Goal: Information Seeking & Learning: Learn about a topic

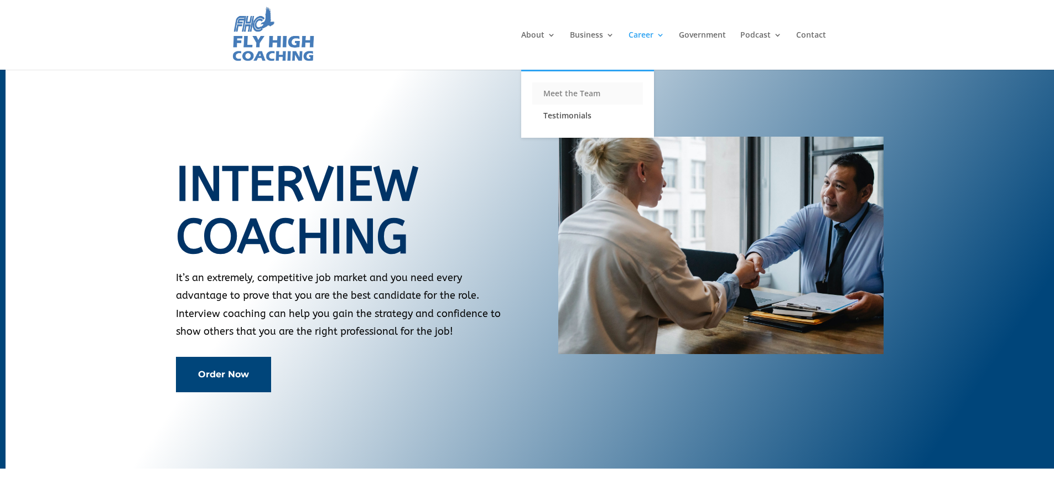
click at [576, 95] on link "Meet the Team" at bounding box center [587, 93] width 111 height 22
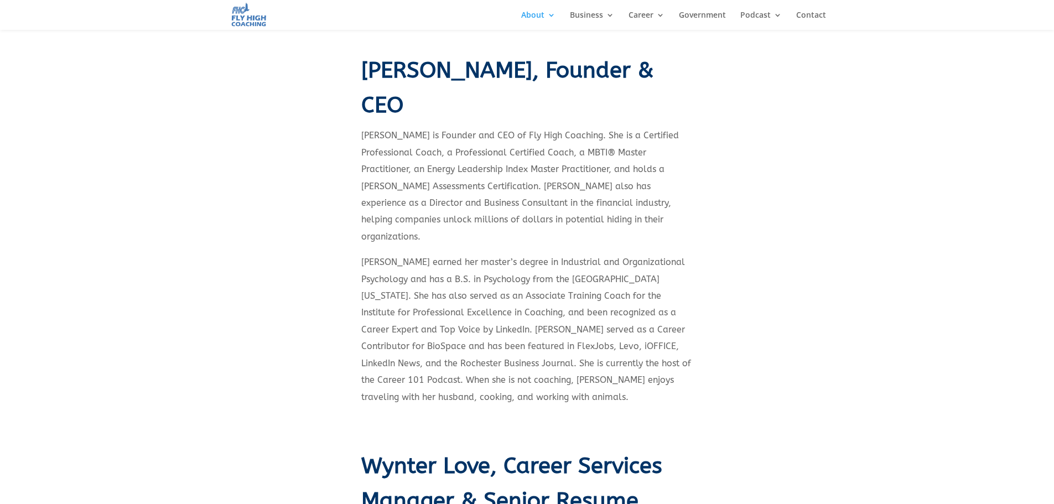
scroll to position [332, 0]
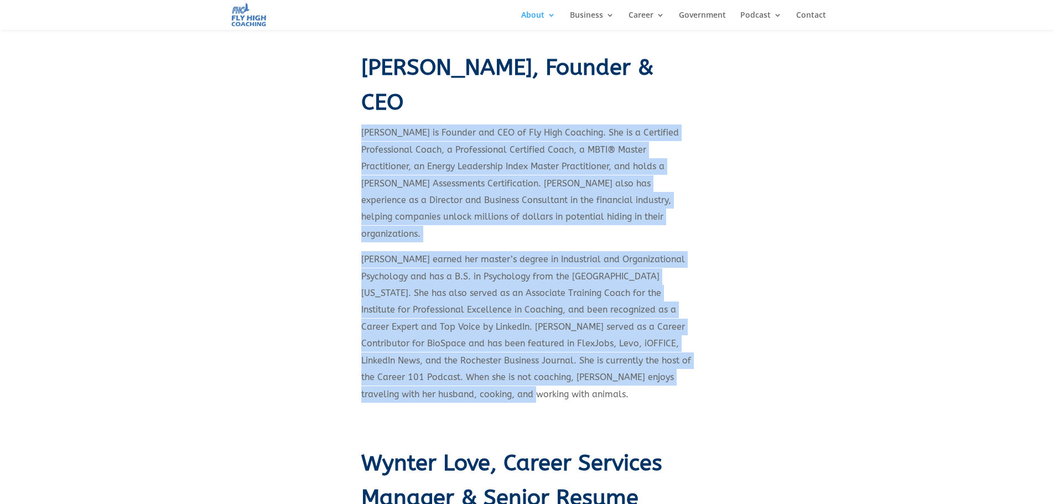
drag, startPoint x: 516, startPoint y: 380, endPoint x: 358, endPoint y: 136, distance: 290.0
copy div "Loremips Dolors-Ametcon ad Elitsed doe TEM in Utl Etdo Magnaali. Eni ad m Venia…"
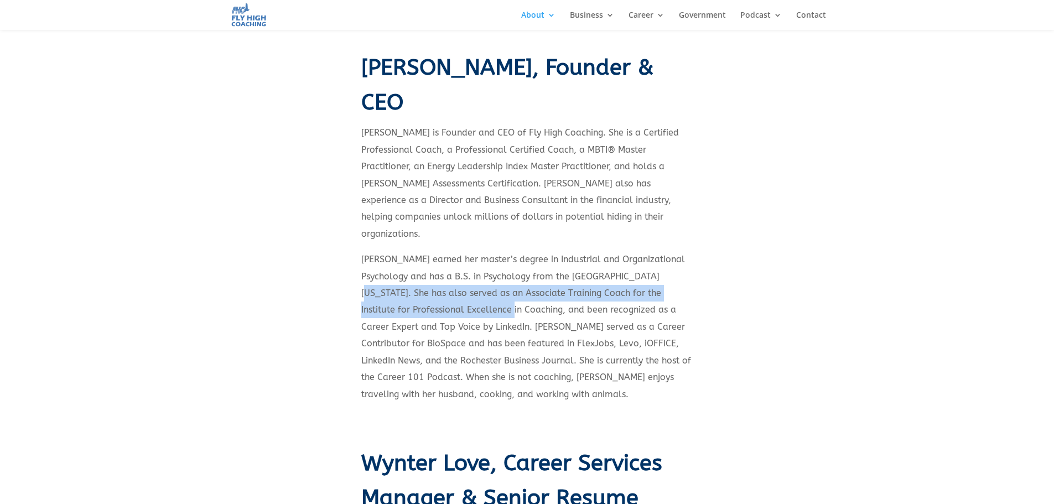
drag, startPoint x: 507, startPoint y: 293, endPoint x: 663, endPoint y: 263, distance: 159.4
click at [663, 263] on p "[PERSON_NAME] earned her master’s degree in Industrial and Organizational Psych…" at bounding box center [527, 331] width 332 height 160
copy p "She has also served as an Associate Training Coach for the Institute for Profes…"
